Goal: Task Accomplishment & Management: Use online tool/utility

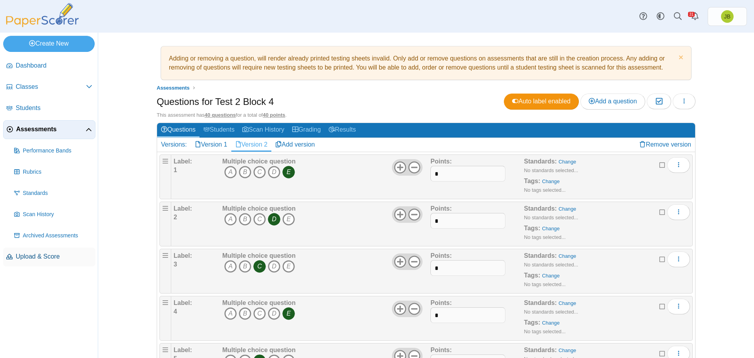
scroll to position [1697, 0]
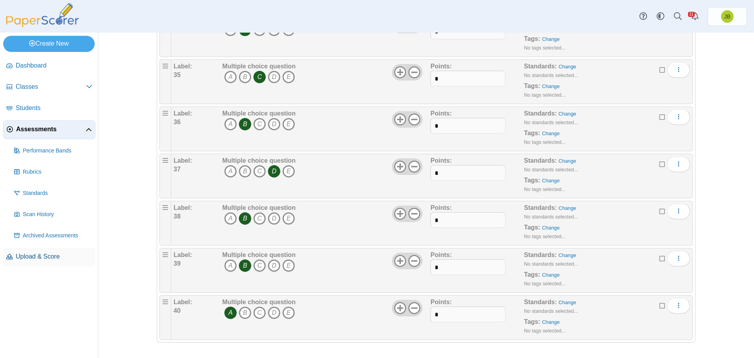
click at [35, 258] on span "Upload & Score" at bounding box center [54, 256] width 77 height 9
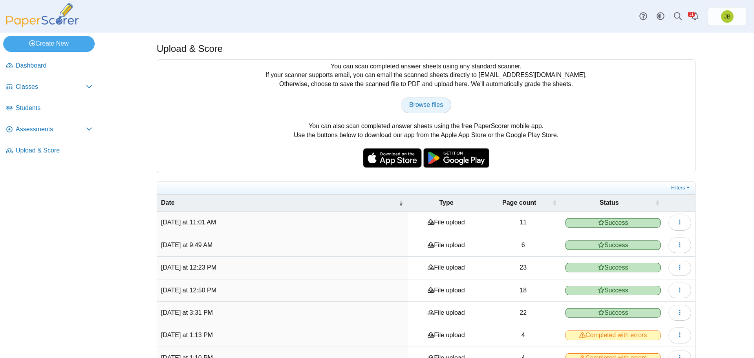
click at [432, 102] on span "Browse files" at bounding box center [426, 104] width 34 height 7
type input "**********"
click at [677, 221] on icon "button" at bounding box center [679, 222] width 6 height 6
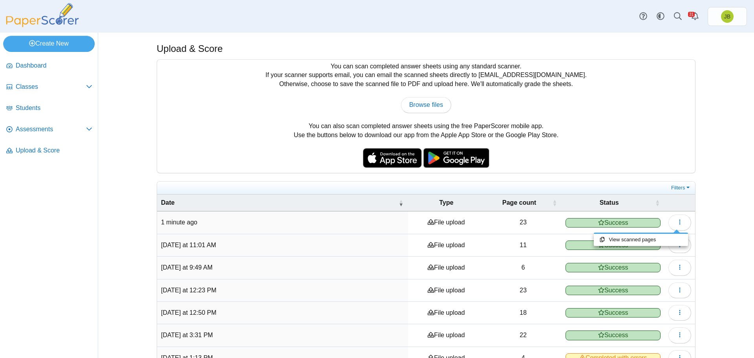
click at [45, 205] on nav "Dashboard Classes" at bounding box center [49, 205] width 98 height 304
click at [47, 128] on span "Assessments" at bounding box center [51, 129] width 70 height 9
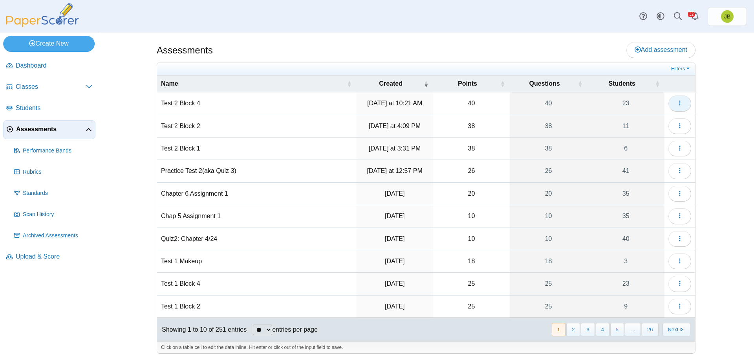
click at [686, 101] on button "button" at bounding box center [679, 103] width 23 height 16
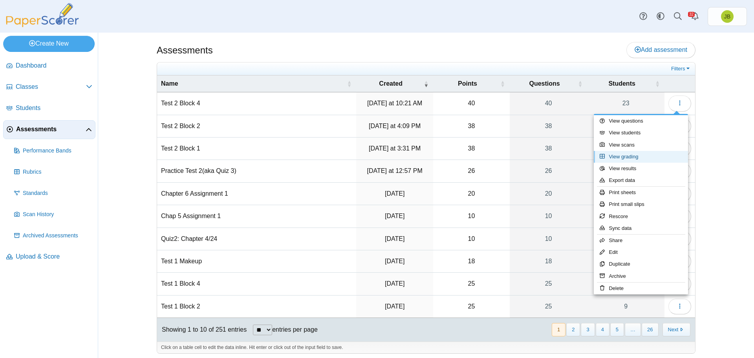
click at [628, 157] on link "View grading" at bounding box center [641, 157] width 94 height 12
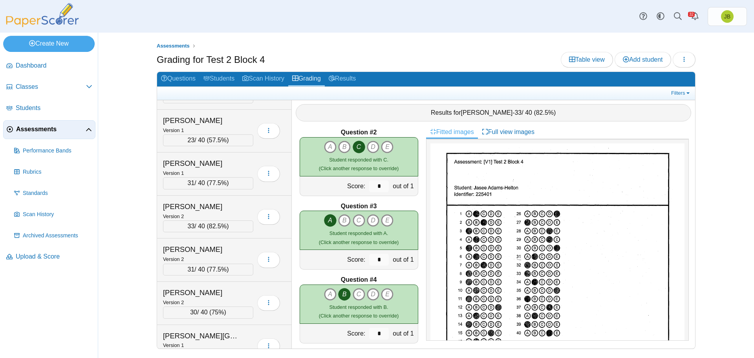
scroll to position [628, 0]
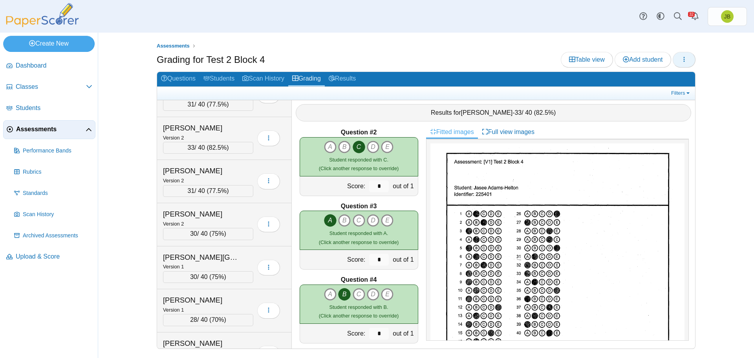
click at [689, 60] on button "button" at bounding box center [683, 60] width 23 height 16
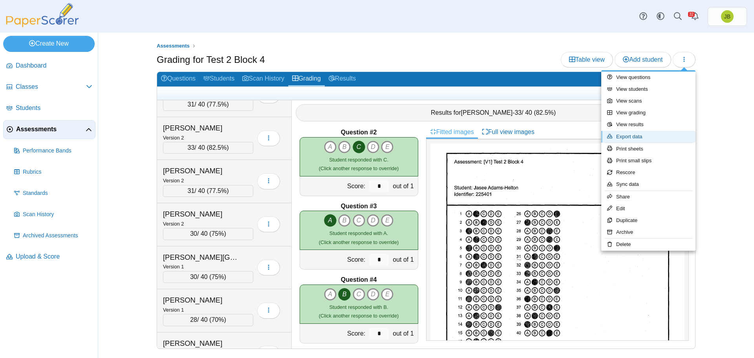
click at [627, 137] on link "Export data" at bounding box center [648, 137] width 94 height 12
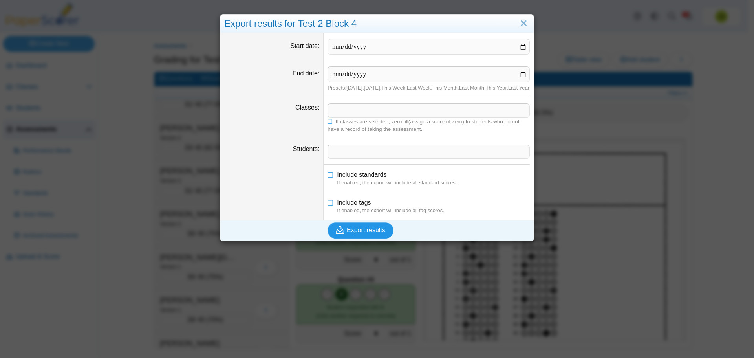
click at [354, 233] on span "Export results" at bounding box center [366, 229] width 38 height 7
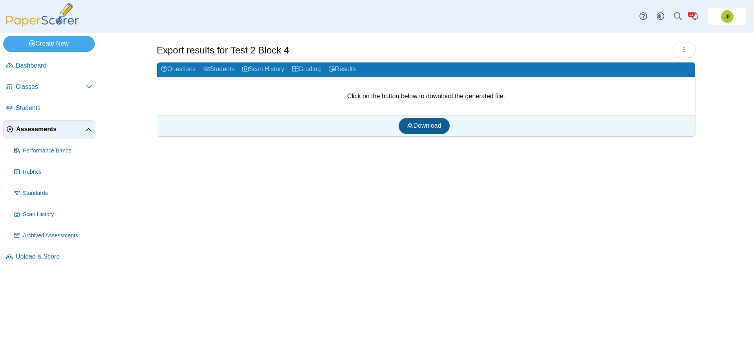
click at [433, 126] on span "Download" at bounding box center [424, 125] width 34 height 7
click at [692, 48] on button "button" at bounding box center [683, 50] width 23 height 16
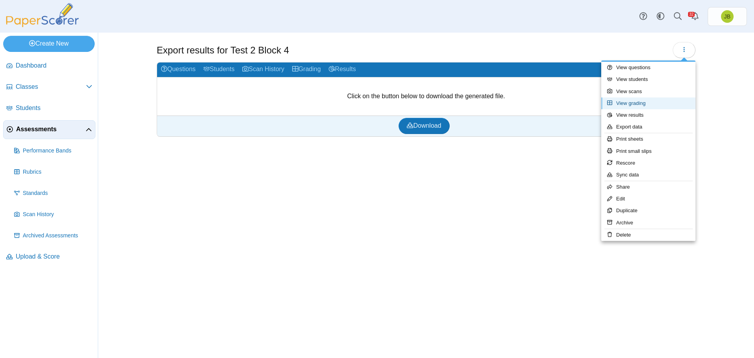
click at [648, 104] on link "View grading" at bounding box center [648, 103] width 94 height 12
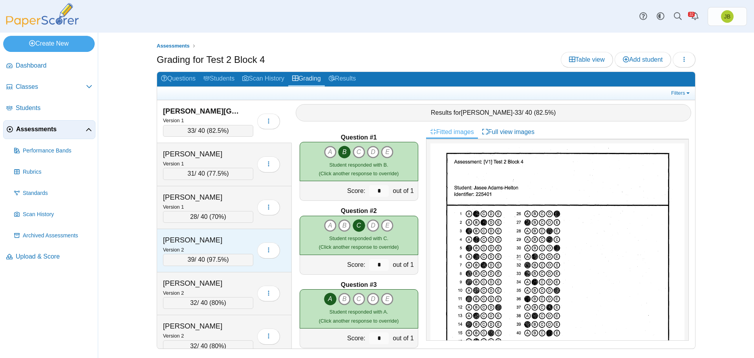
click at [243, 244] on div "[PERSON_NAME]" at bounding box center [208, 240] width 90 height 10
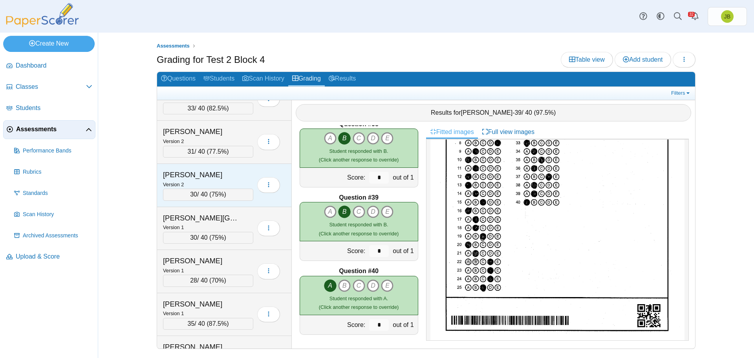
scroll to position [707, 0]
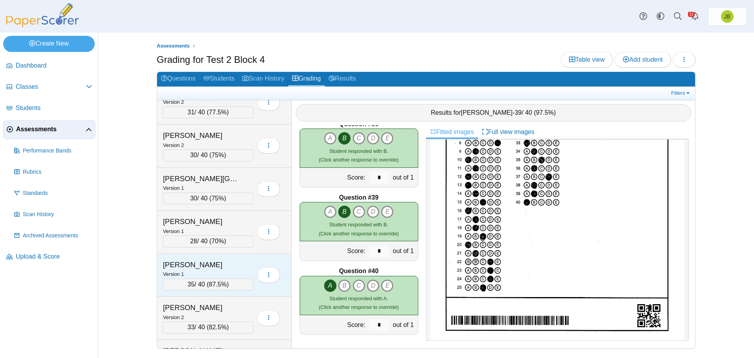
click at [227, 269] on div "Version 1" at bounding box center [208, 273] width 90 height 9
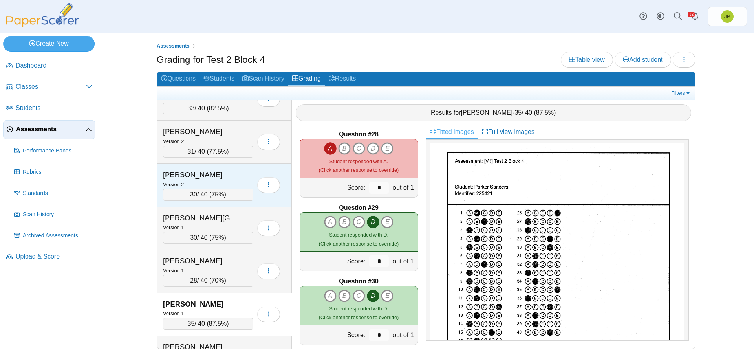
scroll to position [628, 0]
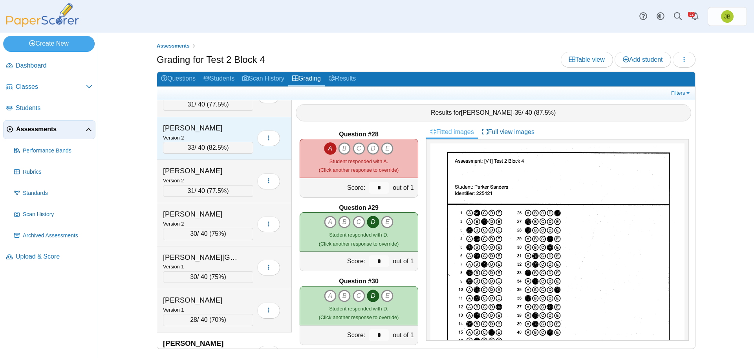
click at [223, 128] on div "[PERSON_NAME]" at bounding box center [202, 128] width 79 height 10
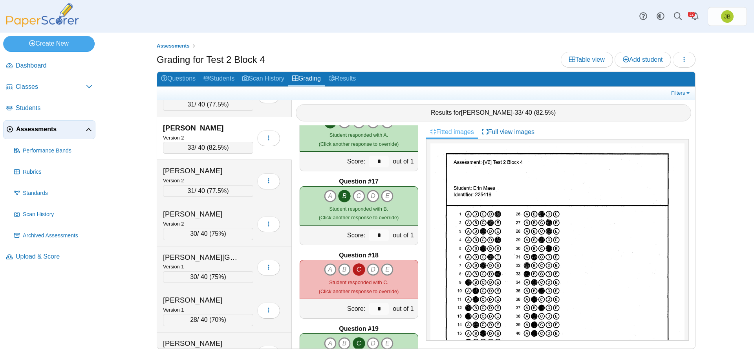
scroll to position [1172, 0]
